Goal: Transaction & Acquisition: Book appointment/travel/reservation

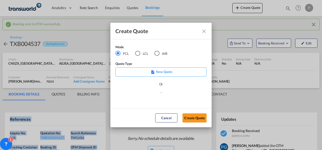
scroll to position [34, 0]
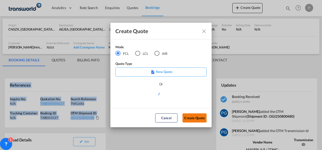
click at [199, 119] on button "Create Quote" at bounding box center [194, 118] width 24 height 9
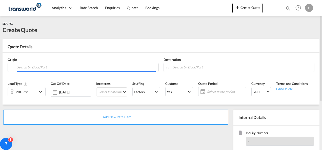
click at [35, 65] on input "Search by Door/Port" at bounding box center [86, 67] width 139 height 9
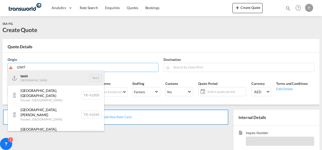
click at [37, 81] on div "Izmit Turkey TRIZT" at bounding box center [56, 78] width 96 height 15
type input "Izmit, TRIZT"
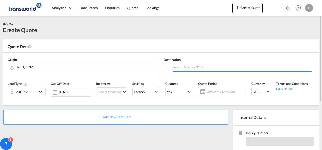
click at [198, 69] on input "Search by Door/Port" at bounding box center [242, 67] width 139 height 9
type input "JE"
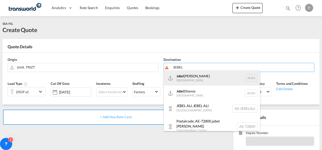
click at [192, 75] on div "[GEOGRAPHIC_DATA] [GEOGRAPHIC_DATA]" at bounding box center [212, 78] width 96 height 15
type input "[GEOGRAPHIC_DATA], [GEOGRAPHIC_DATA]"
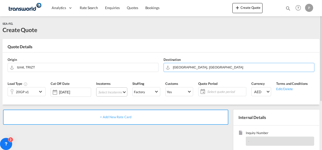
click at [106, 90] on md-select "Select Incoterms FOB - export Free on Board FOB - import Free on Board CIF - ex…" at bounding box center [111, 92] width 31 height 9
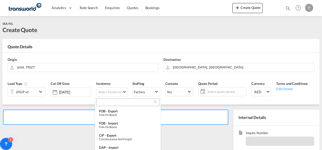
click at [108, 101] on input "search" at bounding box center [126, 102] width 56 height 5
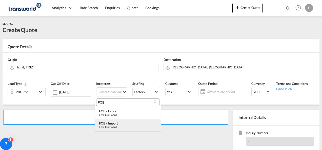
type input "FOB"
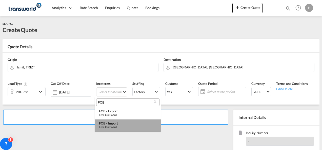
click at [112, 127] on div "Free on Board" at bounding box center [128, 127] width 58 height 3
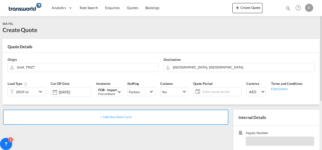
click at [210, 90] on span "Select quote period" at bounding box center [221, 92] width 38 height 5
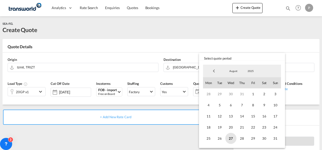
click at [231, 137] on span "27" at bounding box center [230, 138] width 11 height 11
click at [277, 137] on span "31" at bounding box center [275, 138] width 11 height 11
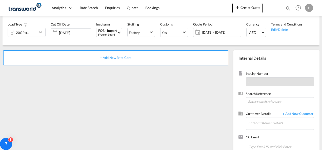
scroll to position [64, 0]
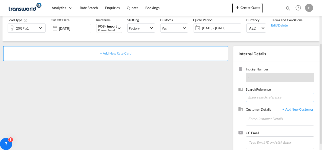
click at [256, 93] on input at bounding box center [280, 97] width 68 height 9
paste input "TSCLCS016841"
type input "TSCLCS016841"
click at [258, 119] on input "Enter Customer Details" at bounding box center [281, 118] width 66 height 11
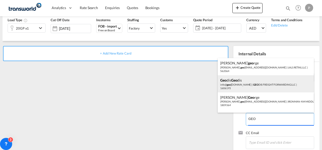
click at [241, 83] on div "Geo dis Geo dis info@ geo [DOMAIN_NAME] | GEO DIS FREIGHT FORWARDING LLC | 1606…" at bounding box center [266, 83] width 96 height 17
type input "GEODIS FREIGHT FORWARDING LLC, Geodis Geodis, [EMAIL_ADDRESS][DOMAIN_NAME]"
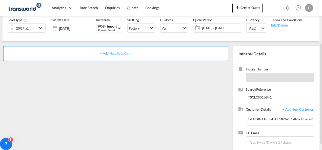
click at [109, 50] on div "+ Add New Rate Card" at bounding box center [115, 53] width 225 height 15
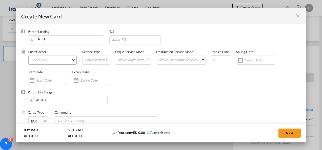
type input "Basic Ocean Freight"
select select "per equipment"
click at [41, 61] on md-select "Select Liner 2HM LOGISTICS D.O.O 2HM LOGISTICS D.O.O. / TDWC-CAPODISTRI 2HM LOG…" at bounding box center [52, 60] width 49 height 9
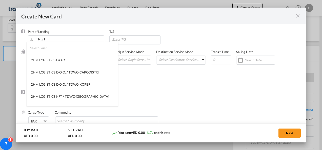
click at [42, 50] on input "search" at bounding box center [74, 48] width 88 height 12
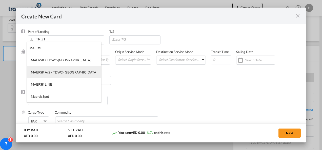
type input "MAERS"
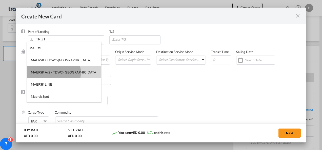
click at [48, 73] on div "MAERSK A/S / TDWC-[GEOGRAPHIC_DATA]" at bounding box center [64, 72] width 66 height 5
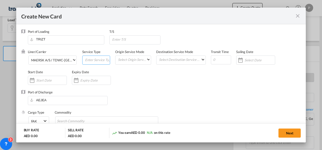
click at [95, 62] on input "Create New Card ..." at bounding box center [97, 60] width 25 height 8
type input "FOB IMPORT"
click at [93, 79] on input "Create New Card ..." at bounding box center [95, 80] width 30 height 4
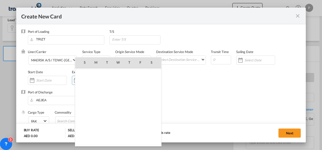
scroll to position [117163, 0]
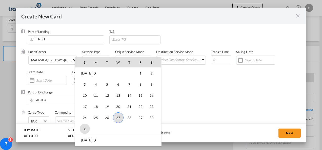
click at [86, 126] on span "31" at bounding box center [85, 129] width 10 height 10
type input "[DATE]"
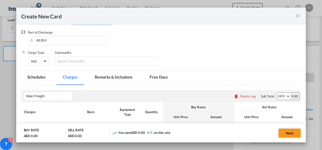
scroll to position [61, 0]
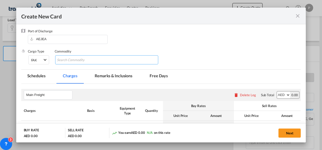
click at [84, 61] on input "Chips input." at bounding box center [80, 60] width 46 height 8
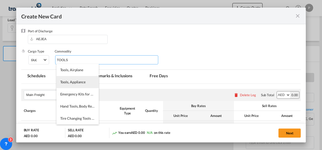
type input "TOOLS"
click at [70, 85] on li "Tools, Appliance" at bounding box center [77, 82] width 42 height 12
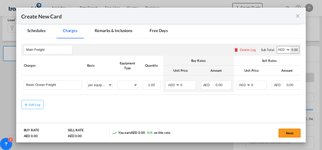
scroll to position [107, 0]
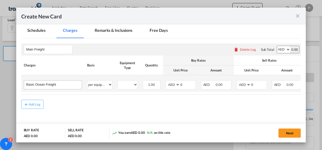
click at [70, 88] on div "Basic Ocean Freight" at bounding box center [53, 84] width 58 height 9
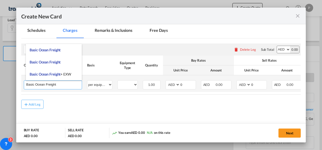
click at [67, 84] on input "Basic Ocean Freight" at bounding box center [53, 85] width 55 height 8
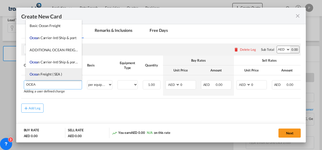
click at [57, 76] on span "Ocea n Freight ( SEA )" at bounding box center [46, 74] width 32 height 4
type input "Ocean Freight ( SEA )"
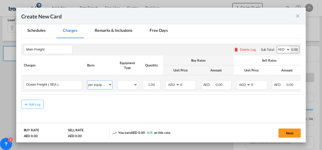
click at [101, 86] on select "per equipment per container per B/L per shipping bill per shipment % on freight…" at bounding box center [99, 85] width 25 height 8
select select "per shipping bill"
click at [87, 81] on select "per equipment per container per B/L per shipping bill per shipment % on freight…" at bounding box center [99, 85] width 25 height 8
click at [253, 83] on input "0" at bounding box center [259, 85] width 16 height 8
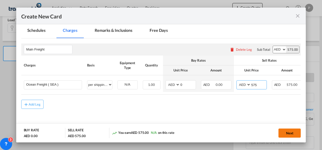
type input "575"
click at [286, 132] on button "Next" at bounding box center [289, 133] width 22 height 9
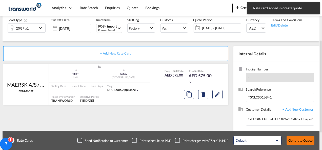
click at [298, 145] on button "Generate Quote" at bounding box center [300, 140] width 28 height 9
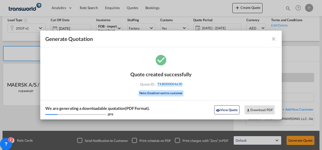
click at [177, 84] on span "TXB000004630" at bounding box center [169, 84] width 25 height 5
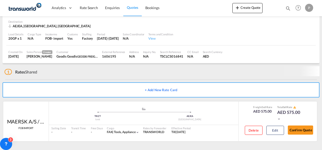
scroll to position [34, 0]
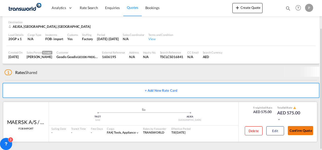
click at [298, 129] on button "Confirm Quote" at bounding box center [300, 130] width 25 height 9
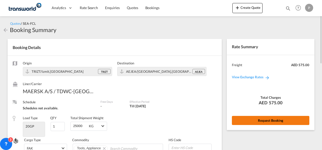
click at [262, 121] on button "Request Booking" at bounding box center [270, 120] width 77 height 9
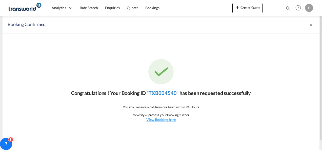
click at [174, 94] on link "TXB004540" at bounding box center [163, 93] width 28 height 6
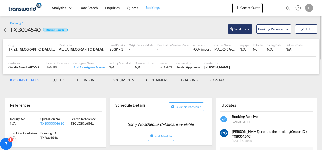
click at [239, 29] on span "Send To" at bounding box center [239, 29] width 13 height 5
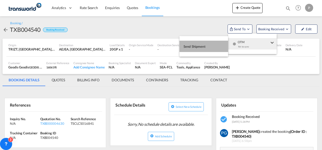
click at [218, 44] on button "Send Shipment" at bounding box center [203, 46] width 49 height 11
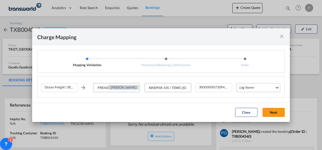
click at [250, 90] on md-select "Leg Name HANDLING ORIGIN VESSEL HANDLING DESTINATION OTHERS TL PICK UP CUSTOMS …" at bounding box center [258, 87] width 44 height 9
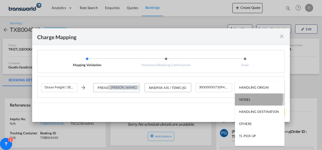
click at [250, 98] on div "VESSEL" at bounding box center [244, 99] width 11 height 5
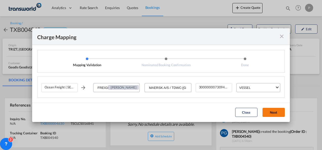
click at [274, 111] on button "Next" at bounding box center [273, 112] width 22 height 9
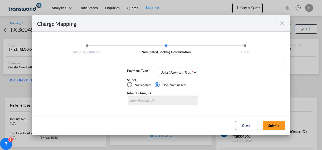
click at [170, 72] on md-select "Select Payment Type COLLECT PREPAID" at bounding box center [178, 72] width 40 height 9
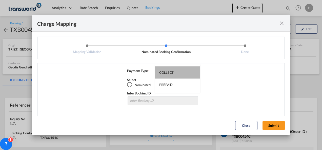
click at [170, 72] on div "COLLECT" at bounding box center [166, 72] width 14 height 5
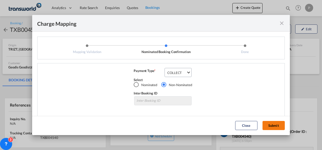
click at [272, 125] on button "Submit" at bounding box center [273, 125] width 22 height 9
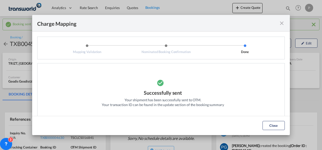
click at [282, 26] on md-icon "icon-close fg-AAA8AD cursor" at bounding box center [282, 23] width 6 height 6
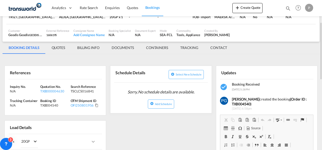
scroll to position [50, 0]
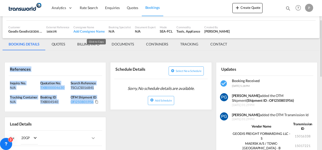
drag, startPoint x: 9, startPoint y: 70, endPoint x: 95, endPoint y: 101, distance: 91.6
click at [95, 101] on div "References Inquiry No. N/A Quotation No. TXB000004630 Search Reference TSCLCS01…" at bounding box center [55, 87] width 101 height 50
copy div "References Inquiry No. N/A Quotation No. TXB000004630 Search Reference TSCLCS01…"
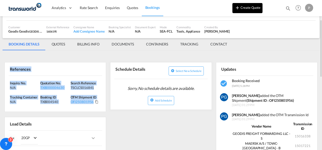
click at [249, 12] on button "Create Quote" at bounding box center [247, 8] width 30 height 10
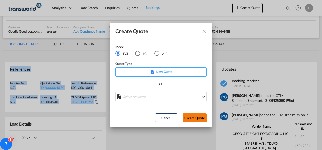
click at [193, 121] on button "Create Quote" at bounding box center [194, 118] width 24 height 9
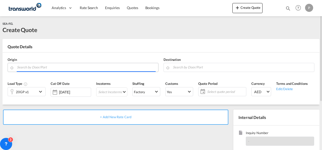
click at [65, 66] on input "Search by Door/Port" at bounding box center [86, 67] width 139 height 9
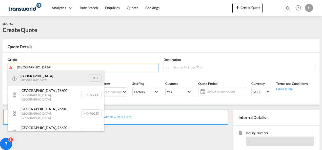
click at [53, 75] on div "Le Havre [GEOGRAPHIC_DATA] FRLEH" at bounding box center [56, 78] width 96 height 15
type input "[GEOGRAPHIC_DATA], [GEOGRAPHIC_DATA]"
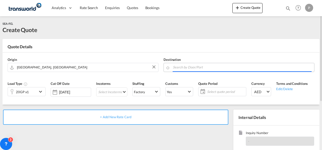
click at [186, 69] on input "Search by Door/Port" at bounding box center [242, 67] width 139 height 9
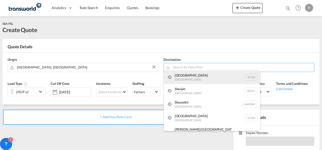
click at [181, 73] on div "[GEOGRAPHIC_DATA] [GEOGRAPHIC_DATA]" at bounding box center [212, 78] width 96 height 14
type input "[GEOGRAPHIC_DATA], [GEOGRAPHIC_DATA]"
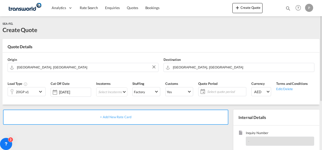
click at [36, 91] on div "20GP x1" at bounding box center [22, 92] width 29 height 9
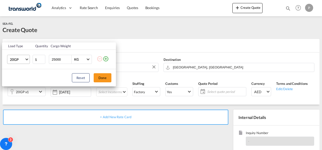
click at [26, 60] on md-select-value "20GP" at bounding box center [19, 59] width 20 height 9
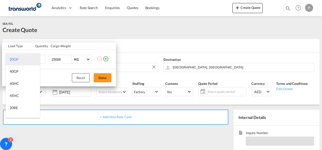
type md-option "20GP"
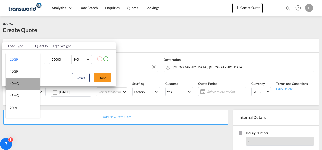
click at [23, 82] on md-option "40HC" at bounding box center [23, 84] width 34 height 12
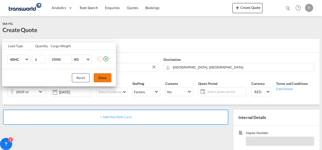
drag, startPoint x: 105, startPoint y: 76, endPoint x: 105, endPoint y: 80, distance: 4.3
click at [105, 80] on button "Done" at bounding box center [103, 77] width 18 height 9
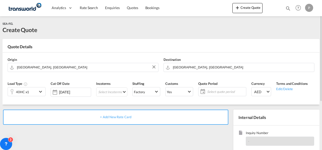
click at [105, 80] on div "Incoterms Select Incoterms FOB - export Free on Board FOB - import Free on Boar…" at bounding box center [112, 91] width 36 height 24
click at [105, 92] on md-select "Select Incoterms FOB - export Free on Board FOB - import Free on Board CIF - ex…" at bounding box center [111, 92] width 31 height 9
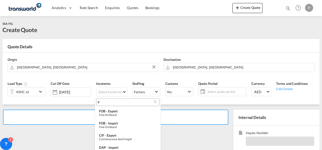
click at [104, 102] on input "F" at bounding box center [126, 102] width 56 height 5
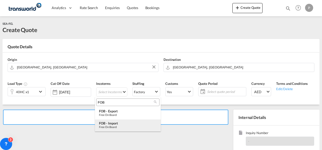
type input "FOB"
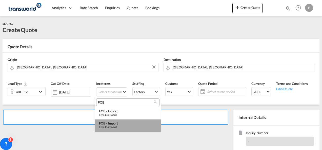
click at [113, 123] on div "FOB - import" at bounding box center [128, 123] width 58 height 4
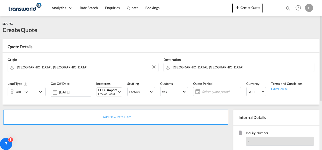
click at [207, 90] on span "Select quote period" at bounding box center [221, 92] width 38 height 5
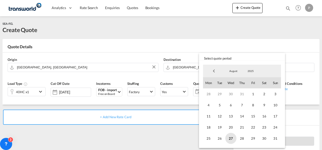
click at [231, 140] on span "27" at bounding box center [230, 138] width 11 height 11
click at [279, 140] on span "31" at bounding box center [275, 138] width 11 height 11
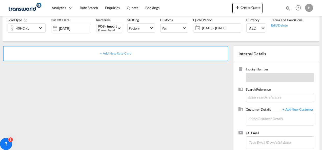
scroll to position [68, 0]
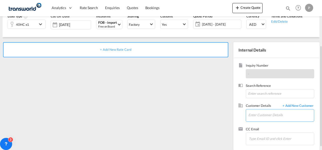
click at [264, 114] on input "Enter Customer Details" at bounding box center [281, 115] width 66 height 11
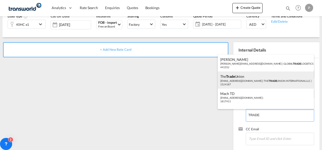
click at [251, 83] on div "The Trade Union [EMAIL_ADDRESS][DOMAIN_NAME] | THE TRADE UNION INTERNATIONAL LL…" at bounding box center [266, 80] width 96 height 17
type input "THE TRADE UNION INTERNATIONAL LLC, The Trade Union, [EMAIL_ADDRESS][DOMAIN_NAME]"
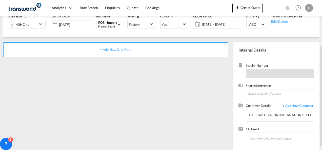
click at [259, 92] on input at bounding box center [280, 93] width 68 height 9
paste input "TSCLCS017133"
type input "TSCLCS017133"
click at [118, 49] on span "+ Add New Rate Card" at bounding box center [115, 50] width 31 height 4
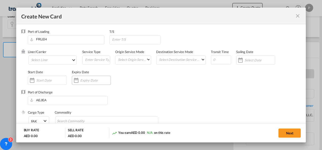
type input "Basic Ocean Freight"
select select "per equipment"
click at [40, 59] on md-select "Select Liner 2HM LOGISTICS D.O.O 2HM LOGISTICS D.O.O. / TDWC-CAPODISTRI 2HM LOG…" at bounding box center [52, 60] width 49 height 9
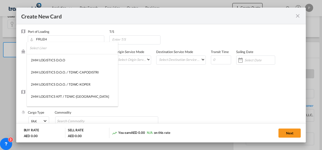
click at [45, 49] on input "search" at bounding box center [74, 48] width 88 height 12
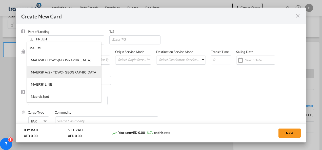
type input "MAERS"
click at [56, 72] on div "MAERSK A/S / TDWC-[GEOGRAPHIC_DATA]" at bounding box center [64, 72] width 66 height 5
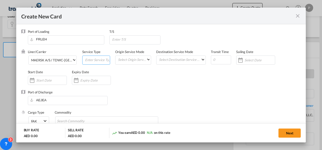
click at [86, 61] on input "Create New Card ..." at bounding box center [97, 60] width 25 height 8
type input "FOB IMPORT"
click at [95, 79] on input "Create New Card ..." at bounding box center [95, 80] width 30 height 4
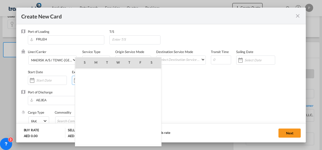
scroll to position [117163, 0]
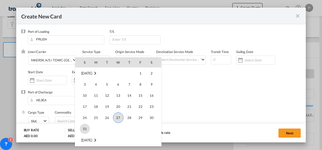
click at [83, 127] on span "31" at bounding box center [85, 129] width 10 height 10
type input "[DATE]"
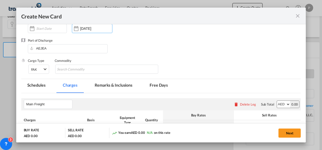
scroll to position [52, 0]
click at [104, 70] on md-chips-wrap "Chips container with autocompletion. Enter the text area, type text to search, …" at bounding box center [106, 69] width 103 height 9
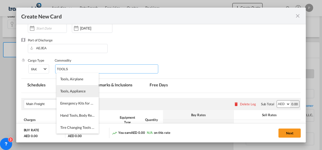
type input "TOOLS"
click at [79, 92] on span "Tools, Appliance" at bounding box center [72, 91] width 25 height 4
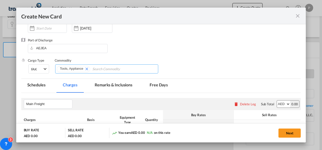
scroll to position [110, 0]
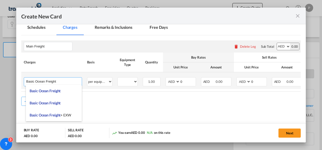
click at [67, 82] on input "Basic Ocean Freight" at bounding box center [53, 82] width 55 height 8
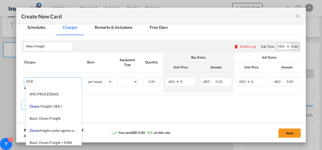
scroll to position [82, 0]
click at [54, 110] on li "Oce an Freight ( SEA )" at bounding box center [54, 106] width 56 height 12
type input "Ocean Freight ( SEA )"
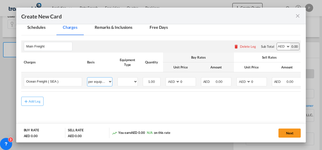
click at [103, 84] on select "per equipment per container per B/L per shipping bill per shipment % on freight…" at bounding box center [99, 82] width 25 height 8
select select "per shipment"
click at [87, 78] on select "per equipment per container per B/L per shipping bill per shipment % on freight…" at bounding box center [99, 82] width 25 height 8
click at [255, 80] on input "0" at bounding box center [259, 82] width 16 height 8
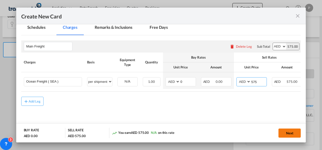
type input "575"
click at [287, 137] on button "Next" at bounding box center [289, 133] width 22 height 9
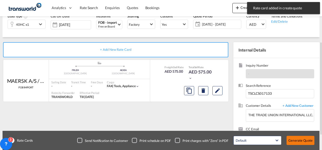
click at [295, 140] on button "Generate Quote" at bounding box center [300, 140] width 28 height 9
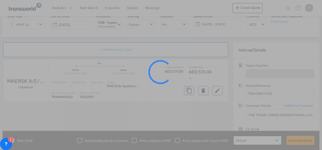
click at [291, 134] on div at bounding box center [161, 75] width 322 height 150
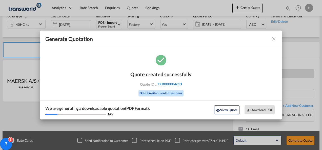
click at [170, 84] on span "TXB000004631" at bounding box center [169, 84] width 25 height 5
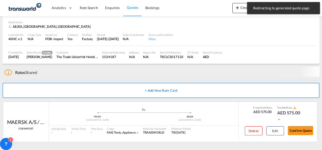
scroll to position [31, 0]
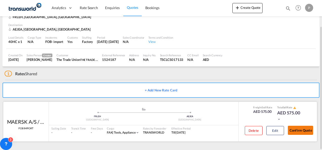
click at [297, 130] on button "Confirm Quote" at bounding box center [300, 130] width 25 height 9
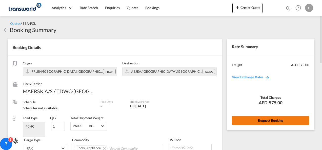
click at [253, 119] on button "Request Booking" at bounding box center [270, 120] width 77 height 9
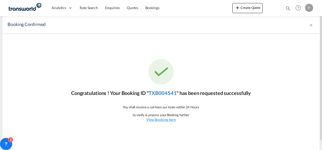
click at [161, 93] on link "TXB004541" at bounding box center [163, 93] width 28 height 6
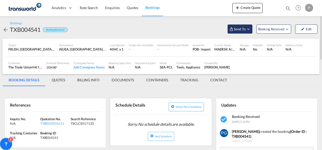
click at [239, 26] on button "Send To" at bounding box center [240, 29] width 25 height 9
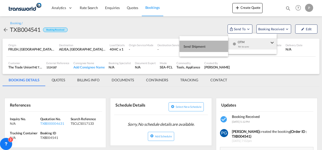
click at [224, 46] on button "Send Shipment" at bounding box center [203, 46] width 49 height 11
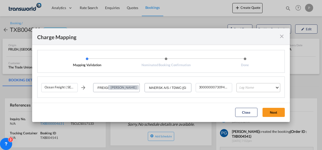
click at [257, 89] on md-select "Leg Name HANDLING ORIGIN VESSEL HANDLING DESTINATION OTHERS TL PICK UP CUSTOMS …" at bounding box center [258, 87] width 44 height 9
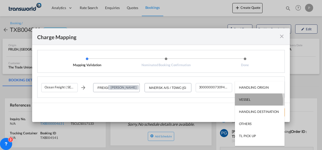
click at [251, 102] on md-option "VESSEL" at bounding box center [260, 100] width 50 height 12
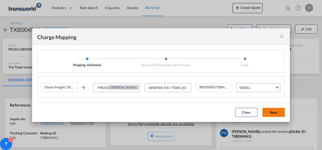
click at [272, 112] on button "Next" at bounding box center [273, 112] width 22 height 9
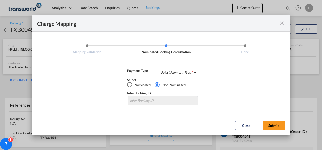
click at [174, 73] on md-select "Select Payment Type COLLECT PREPAID" at bounding box center [178, 72] width 40 height 9
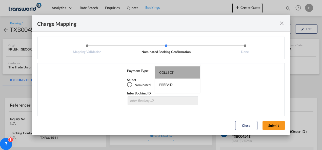
click at [174, 73] on md-option "COLLECT" at bounding box center [177, 73] width 45 height 12
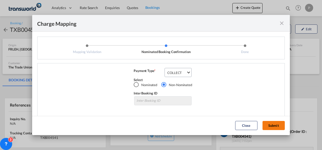
click at [276, 128] on button "Submit" at bounding box center [273, 125] width 22 height 9
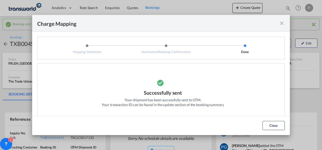
click at [282, 24] on md-icon "icon-close fg-AAA8AD cursor" at bounding box center [282, 23] width 6 height 6
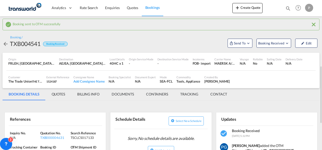
scroll to position [68, 0]
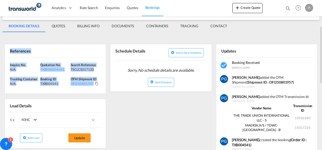
drag, startPoint x: 8, startPoint y: 50, endPoint x: 100, endPoint y: 82, distance: 97.6
click at [100, 82] on div "References Inquiry No. N/A Quotation No. TXB000004631 Search Reference TSCLCS01…" at bounding box center [55, 69] width 101 height 50
copy div "References Inquiry No. N/A Quotation No. TXB000004631 Search Reference TSCLCS01…"
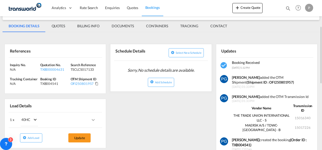
click at [245, 0] on div "Create Quote Bookings Quotes Enquiries Help Resources Product Release P My Prof…" at bounding box center [273, 8] width 82 height 16
click at [246, 9] on button "Create Quote" at bounding box center [247, 8] width 30 height 10
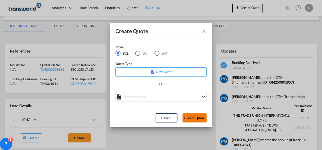
click at [197, 119] on button "Create Quote" at bounding box center [194, 118] width 24 height 9
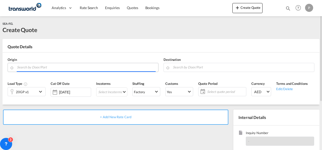
click at [73, 69] on input "Search by Door/Port" at bounding box center [86, 67] width 139 height 9
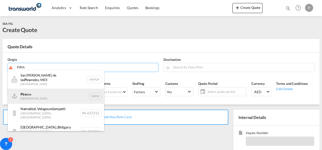
click at [57, 95] on div "Pira eus [GEOGRAPHIC_DATA] GRPIR" at bounding box center [56, 96] width 96 height 15
type input "Piraeus, GRPIR"
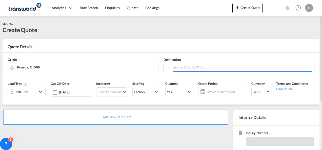
click at [179, 67] on input "Search by Door/Port" at bounding box center [242, 67] width 139 height 9
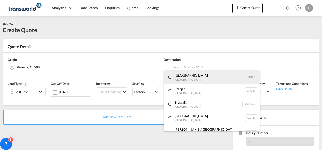
click at [180, 75] on div "[GEOGRAPHIC_DATA] [GEOGRAPHIC_DATA]" at bounding box center [212, 78] width 96 height 14
type input "[GEOGRAPHIC_DATA], [GEOGRAPHIC_DATA]"
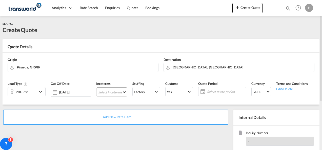
click at [107, 92] on md-select "Select Incoterms FOB - export Free on Board FOB - import Free on Board CIF - ex…" at bounding box center [111, 92] width 31 height 9
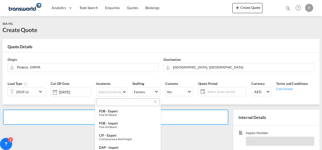
click at [108, 101] on input "search" at bounding box center [126, 102] width 56 height 5
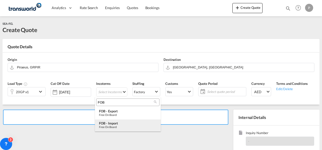
type input "FOB"
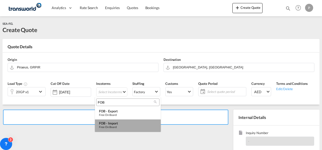
click at [113, 121] on md-option "FOB - import Free on Board" at bounding box center [128, 126] width 66 height 12
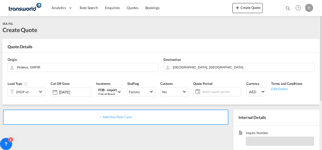
click at [210, 89] on span "Select quote period" at bounding box center [221, 91] width 40 height 7
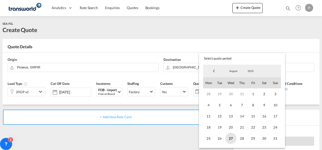
click at [229, 138] on span "27" at bounding box center [230, 138] width 11 height 11
click at [274, 138] on span "31" at bounding box center [275, 138] width 11 height 11
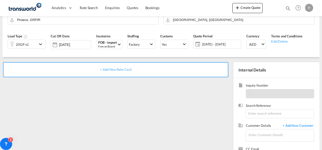
scroll to position [49, 0]
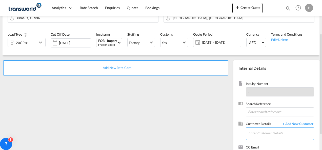
click at [266, 133] on input "Enter Customer Details" at bounding box center [281, 133] width 66 height 11
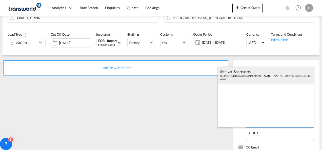
click at [267, 78] on div "Ihthiyati Spareparts [EMAIL_ADDRESS][DOMAIN_NAME] | AL IHT HIYATI AUTO SPARE PA…" at bounding box center [266, 75] width 96 height 17
type input "AL IHTHIYATI AUTO SPARE PARTS CO LLC, Ihthiyati Spareparts, [EMAIL_ADDRESS][DOM…"
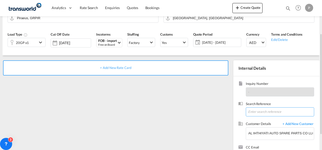
click at [254, 109] on input at bounding box center [280, 112] width 68 height 9
paste input "TSCLCS017117"
type input "TSCLCS017117"
click at [119, 68] on span "+ Add New Rate Card" at bounding box center [115, 68] width 31 height 4
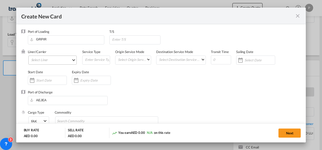
type input "Basic Ocean Freight"
select select "per equipment"
click at [46, 60] on md-select "Select Liner 2HM LOGISTICS D.O.O 2HM LOGISTICS D.O.O. / TDWC-CAPODISTRI 2HM LOG…" at bounding box center [52, 60] width 49 height 9
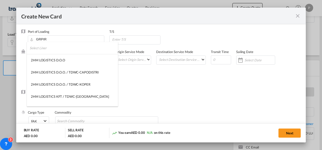
click at [53, 50] on input "search" at bounding box center [74, 48] width 88 height 12
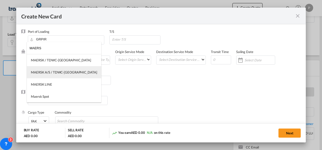
type input "MAERS"
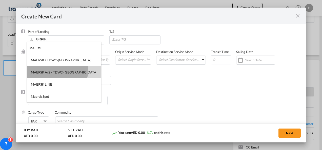
click at [57, 69] on md-option "MAERSK A/S / TDWC-[GEOGRAPHIC_DATA]" at bounding box center [64, 72] width 74 height 12
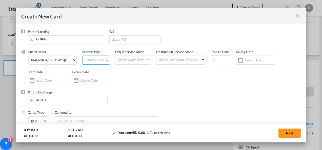
click at [90, 58] on input "Create New Card ..." at bounding box center [97, 60] width 25 height 8
type input "FOB IMPORT"
click at [96, 79] on input "Create New Card ..." at bounding box center [95, 80] width 30 height 4
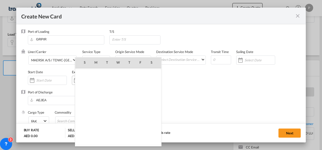
scroll to position [117163, 0]
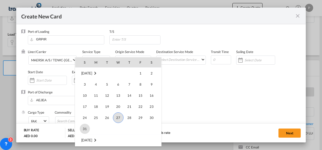
click at [86, 125] on span "31" at bounding box center [85, 129] width 10 height 10
type input "[DATE]"
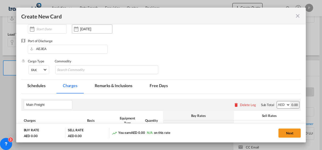
scroll to position [52, 0]
click at [74, 67] on input "Chips input." at bounding box center [80, 70] width 46 height 8
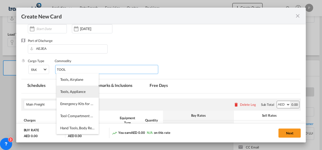
type input "TOOL"
click at [72, 90] on li "Tools, Appliance" at bounding box center [77, 92] width 42 height 12
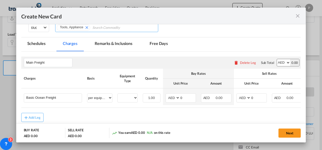
scroll to position [104, 0]
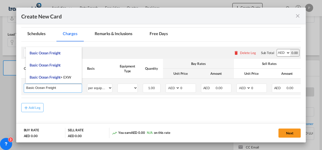
click at [65, 89] on input "Basic Ocean Freight" at bounding box center [53, 88] width 55 height 8
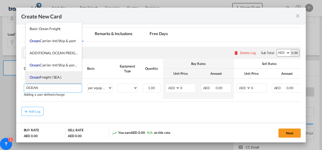
click at [58, 78] on span "Ocean Freight ( SEA )" at bounding box center [46, 77] width 32 height 4
type input "Ocean Freight ( SEA )"
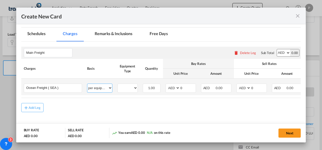
click at [109, 87] on select "per equipment per container per B/L per shipping bill per shipment % on freight…" at bounding box center [99, 88] width 25 height 8
select select "per shipment"
click at [87, 84] on select "per equipment per container per B/L per shipping bill per shipment % on freight…" at bounding box center [99, 88] width 25 height 8
click at [259, 88] on input "0" at bounding box center [259, 88] width 16 height 8
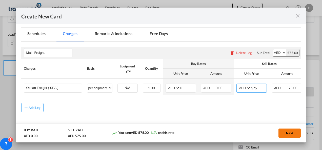
type input "575"
click at [295, 135] on button "Next" at bounding box center [289, 133] width 22 height 9
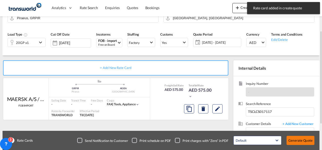
click at [299, 144] on button "Generate Quote" at bounding box center [300, 140] width 28 height 9
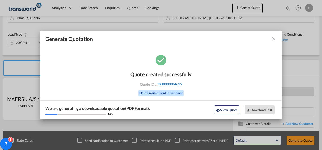
click at [166, 85] on span "TXB000004632" at bounding box center [169, 84] width 25 height 5
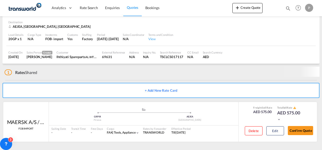
scroll to position [31, 0]
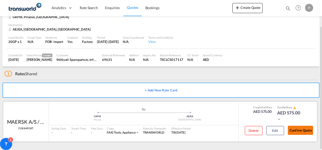
click at [297, 132] on button "Confirm Quote" at bounding box center [300, 130] width 25 height 9
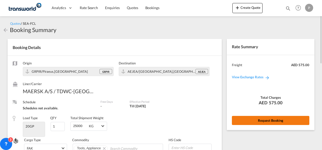
click at [269, 119] on button "Request Booking" at bounding box center [270, 120] width 77 height 9
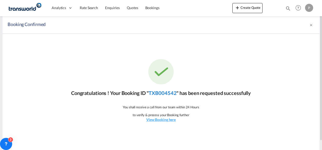
click at [164, 93] on link "TXB004542" at bounding box center [163, 93] width 28 height 6
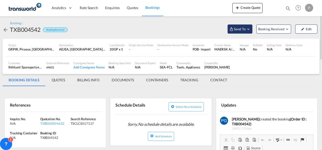
click at [241, 29] on span "Send To" at bounding box center [239, 29] width 13 height 5
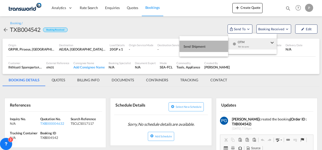
click at [225, 43] on button "Send Shipment" at bounding box center [203, 46] width 49 height 11
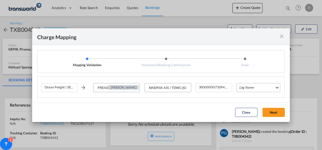
click at [246, 89] on md-select "Leg Name HANDLING ORIGIN VESSEL HANDLING DESTINATION OTHERS TL PICK UP CUSTOMS …" at bounding box center [258, 87] width 44 height 9
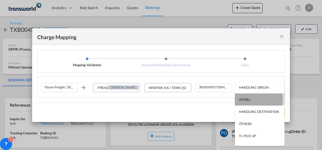
click at [248, 99] on div "VESSEL" at bounding box center [244, 99] width 11 height 5
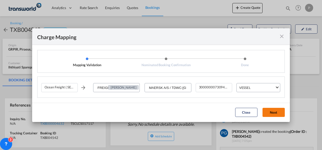
click at [271, 112] on button "Next" at bounding box center [273, 112] width 22 height 9
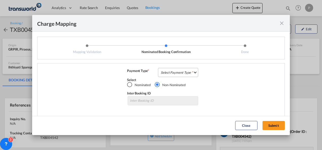
click at [180, 71] on md-select "Select Payment Type COLLECT PREPAID" at bounding box center [178, 72] width 40 height 9
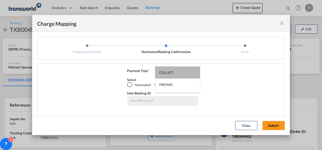
click at [180, 71] on md-option "COLLECT" at bounding box center [177, 73] width 45 height 12
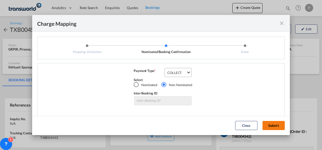
click at [270, 125] on button "Submit" at bounding box center [273, 125] width 22 height 9
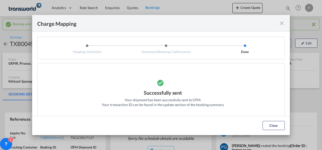
click at [282, 23] on md-icon "icon-close fg-AAA8AD cursor" at bounding box center [282, 23] width 6 height 6
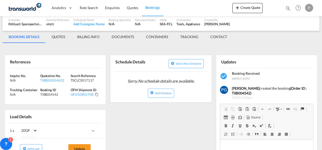
scroll to position [58, 0]
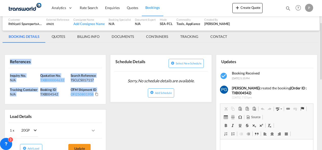
drag, startPoint x: 9, startPoint y: 62, endPoint x: 93, endPoint y: 96, distance: 90.8
click at [93, 96] on div "References Inquiry No. N/A Quotation No. TXB000004632 Search Reference TSCLCS01…" at bounding box center [55, 80] width 101 height 50
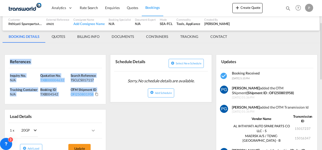
copy div "References Inquiry No. N/A Quotation No. TXB000004632 Search Reference TSCLCS01…"
